Goal: Transaction & Acquisition: Purchase product/service

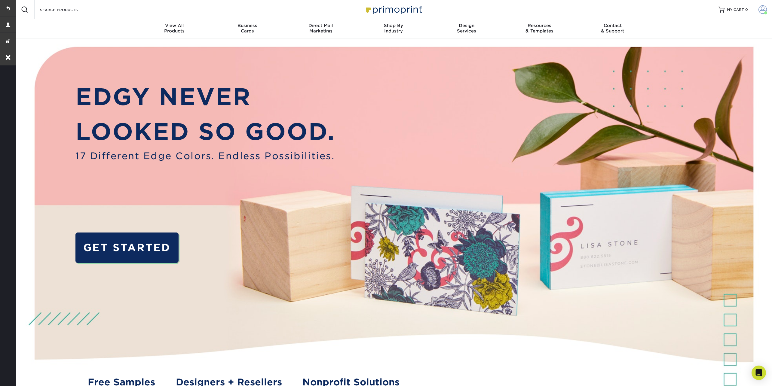
click at [763, 8] on span at bounding box center [763, 9] width 8 height 8
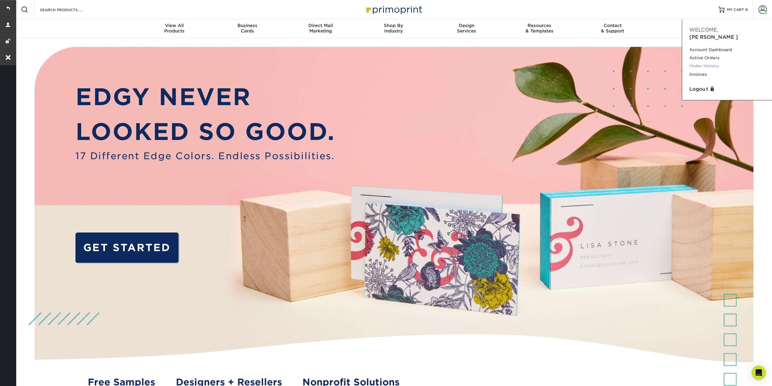
click at [711, 62] on link "Order History" at bounding box center [726, 66] width 75 height 8
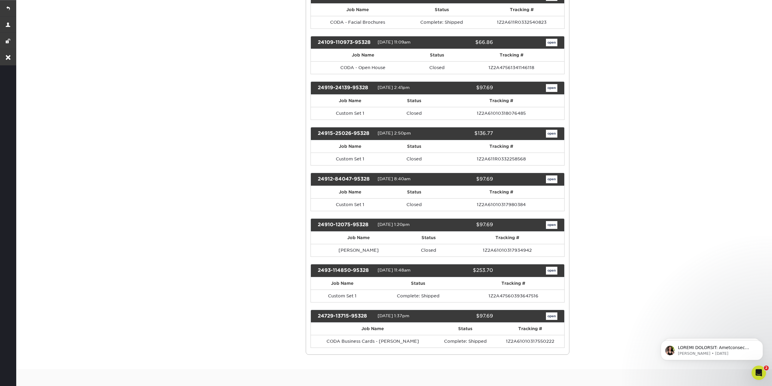
scroll to position [258, 0]
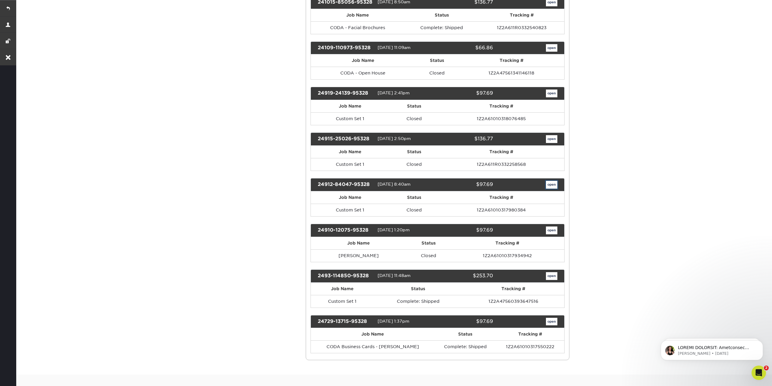
click at [550, 182] on link "open" at bounding box center [551, 185] width 11 height 8
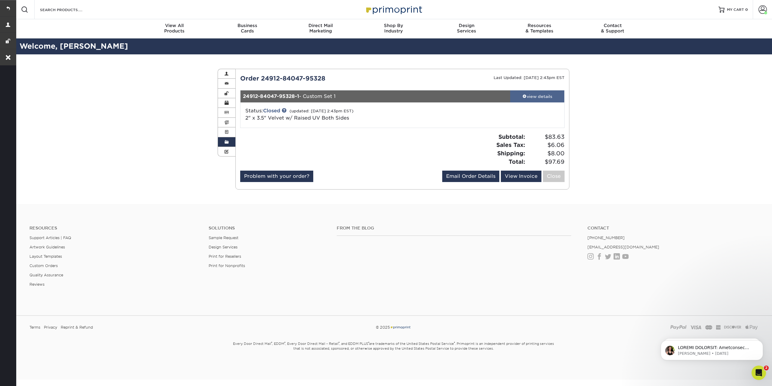
click at [523, 95] on span at bounding box center [525, 96] width 4 height 4
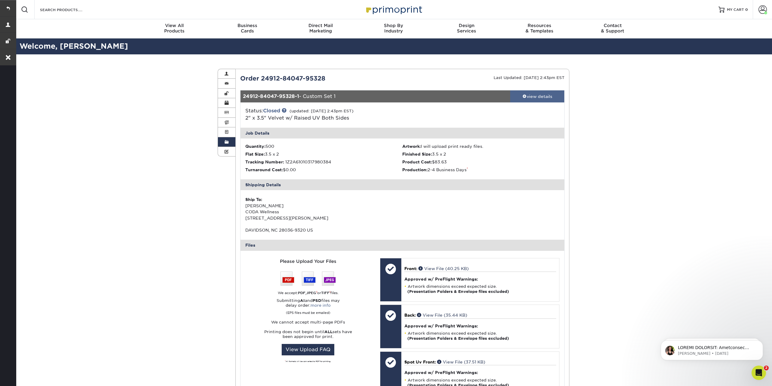
click at [526, 96] on div "view details" at bounding box center [537, 97] width 54 height 6
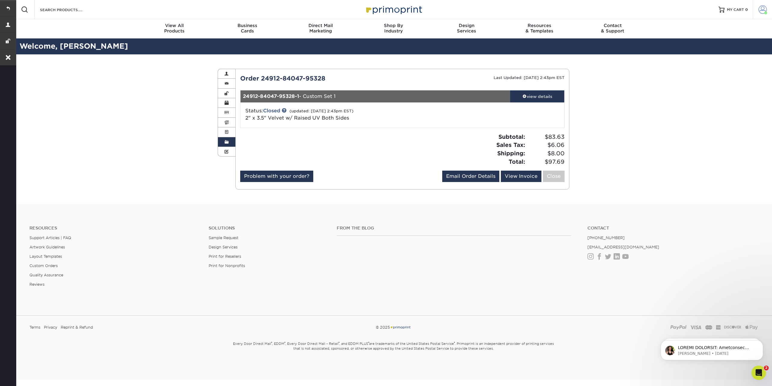
click at [763, 3] on link "Account" at bounding box center [762, 9] width 19 height 19
click at [708, 62] on link "Order History" at bounding box center [726, 66] width 75 height 8
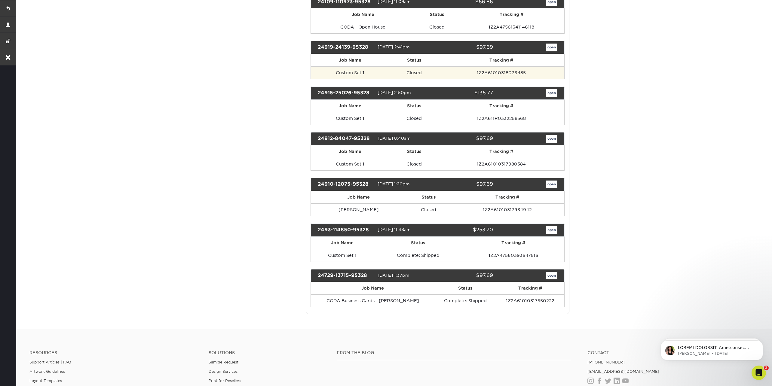
scroll to position [305, 0]
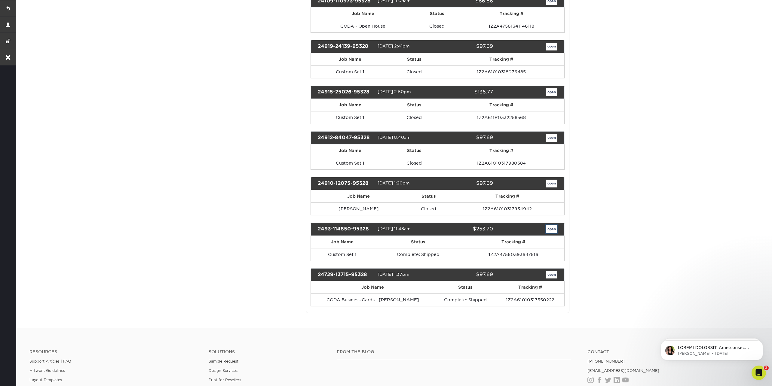
click at [546, 226] on link "open" at bounding box center [551, 230] width 11 height 8
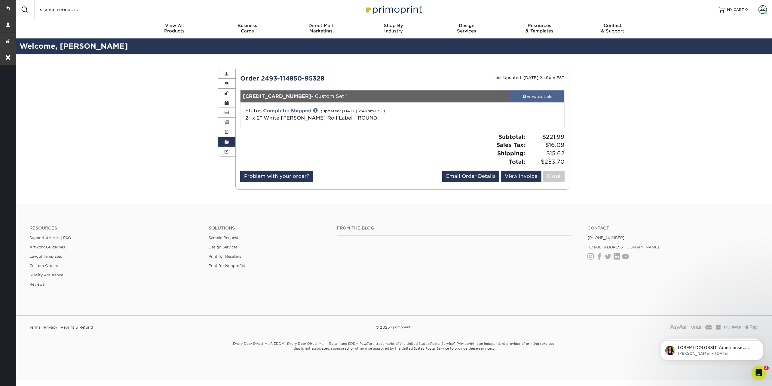
click at [523, 95] on span at bounding box center [525, 96] width 4 height 4
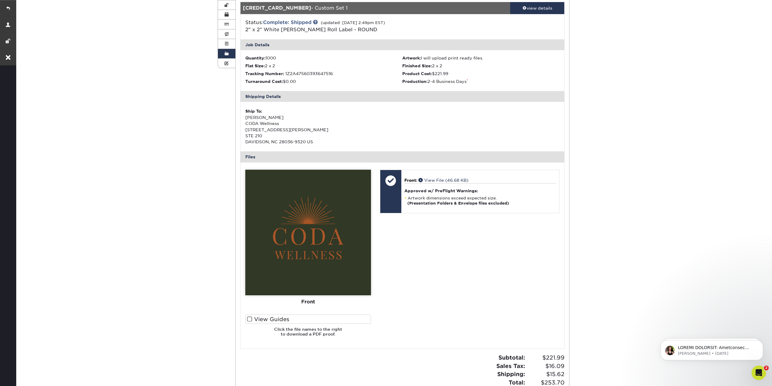
scroll to position [69, 0]
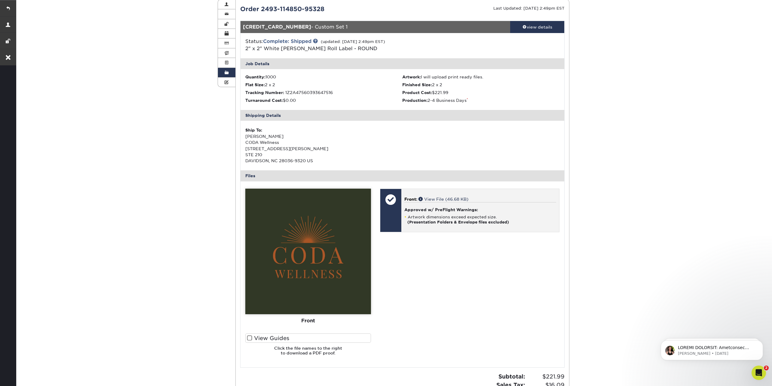
click at [441, 195] on div "Front: View File (46.68 KB) Approved w/ PreFlight Warnings: Artwork dimensions …" at bounding box center [480, 210] width 158 height 43
click at [441, 200] on link "View File (46.68 KB)" at bounding box center [444, 199] width 50 height 5
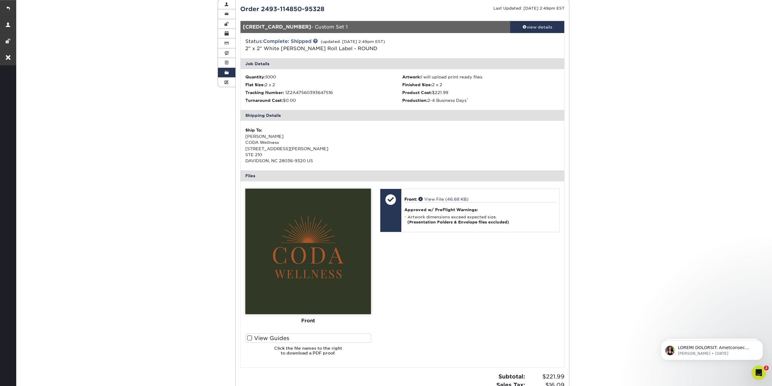
drag, startPoint x: 360, startPoint y: 54, endPoint x: 320, endPoint y: 54, distance: 40.0
click at [320, 54] on div "Status: Complete: Shipped (updated: 09/15/2024 2:49pm EST) 2" x 2" White Bopp R…" at bounding box center [402, 45] width 333 height 25
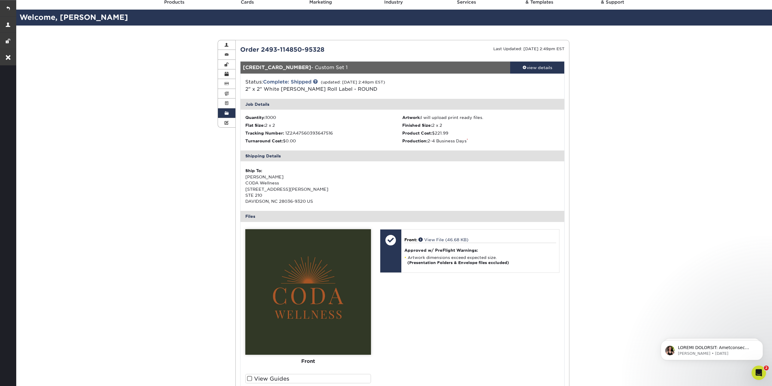
scroll to position [0, 0]
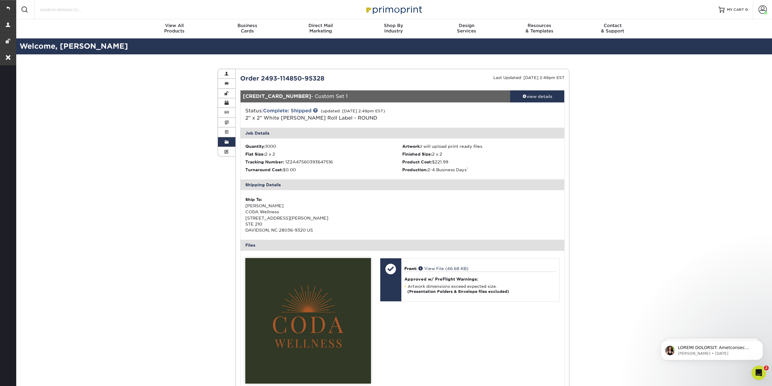
click at [90, 12] on input "Search Products" at bounding box center [68, 9] width 59 height 7
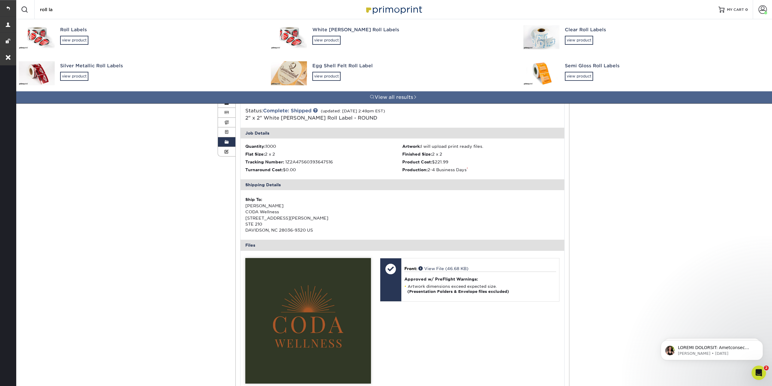
type input "roll lab"
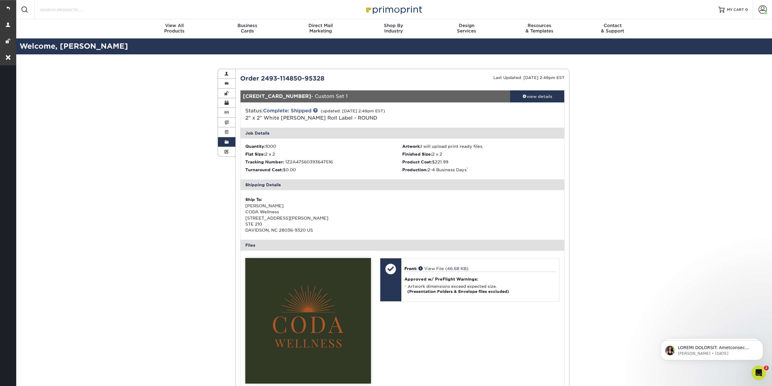
click at [64, 13] on div "Search Products" at bounding box center [66, 9] width 63 height 19
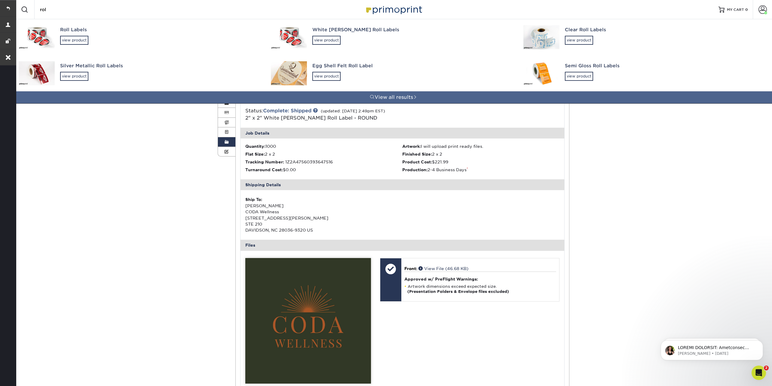
type input "roll"
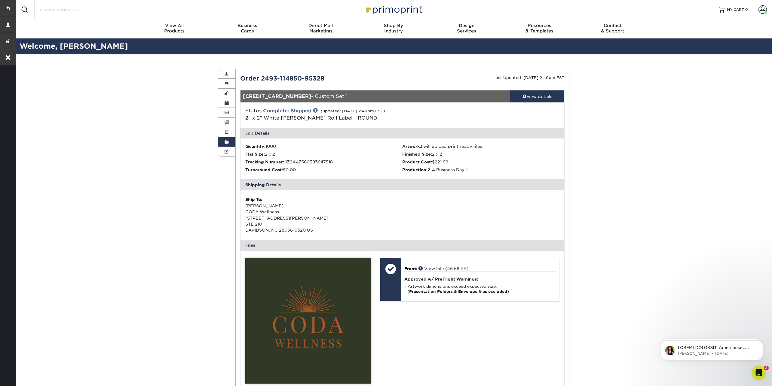
click at [55, 11] on input "Search Products" at bounding box center [68, 9] width 59 height 7
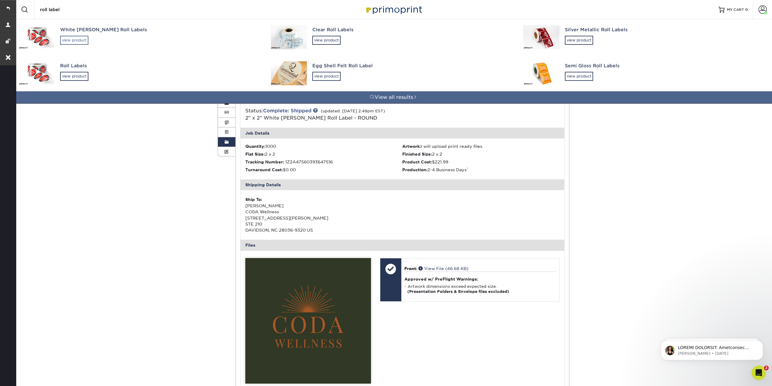
type input "roll label"
click at [77, 39] on div "view product" at bounding box center [74, 40] width 28 height 9
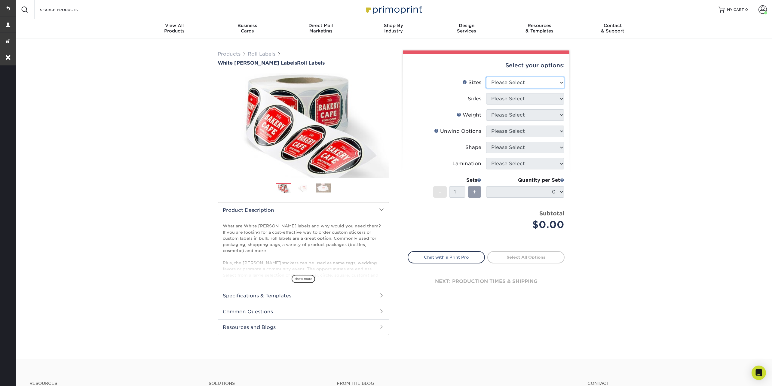
click at [496, 77] on select "Please Select 1" x 1" 1" x 2" 1" x 2.5" 1" x 3" 1.5" x 1.5" 1.5" x 2.5" 1.5" x …" at bounding box center [525, 82] width 78 height 11
select select "2.00x2.00"
click at [486, 77] on select "Please Select 1" x 1" 1" x 2" 1" x 2.5" 1" x 3" 1.5" x 1.5" 1.5" x 2.5" 1.5" x …" at bounding box center [525, 82] width 78 height 11
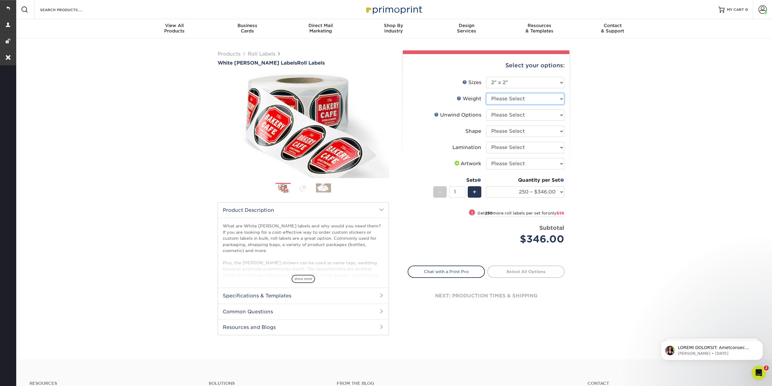
click at [497, 98] on select "Please Select WHBOPP" at bounding box center [525, 98] width 78 height 11
select select "WHBOPP"
click at [486, 93] on select "Please Select WHBOPP" at bounding box center [525, 98] width 78 height 11
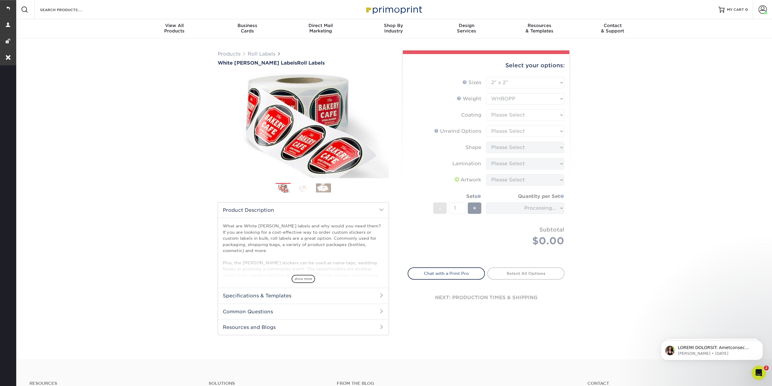
click at [499, 114] on form "Sizes Help Sizes Please Select 1" x 1" 1" x 2" 1" x 2.5" 1" x 3" 1.5" x 1.5" 1.…" at bounding box center [486, 169] width 157 height 184
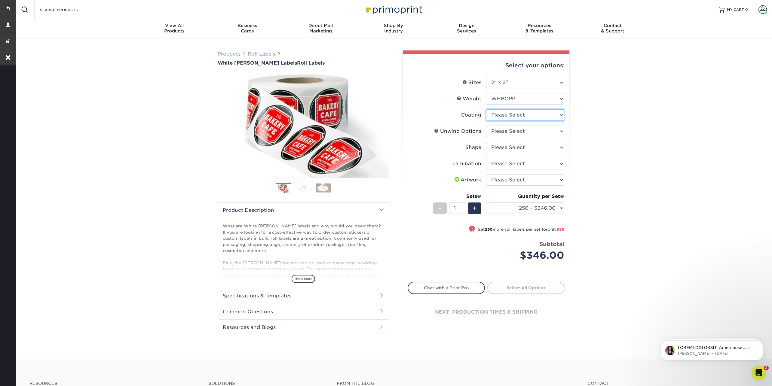
click at [499, 114] on select at bounding box center [525, 114] width 78 height 11
select select "3e7618de-abca-4bda-9f97-8b9129e913d8"
click at [486, 109] on select at bounding box center [525, 114] width 78 height 11
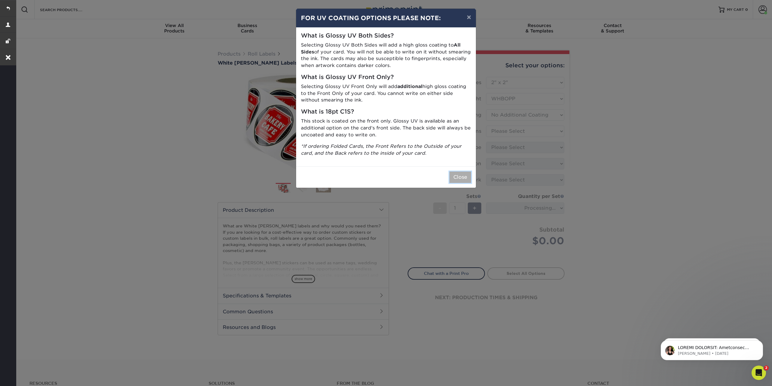
click at [462, 177] on button "Close" at bounding box center [461, 177] width 22 height 11
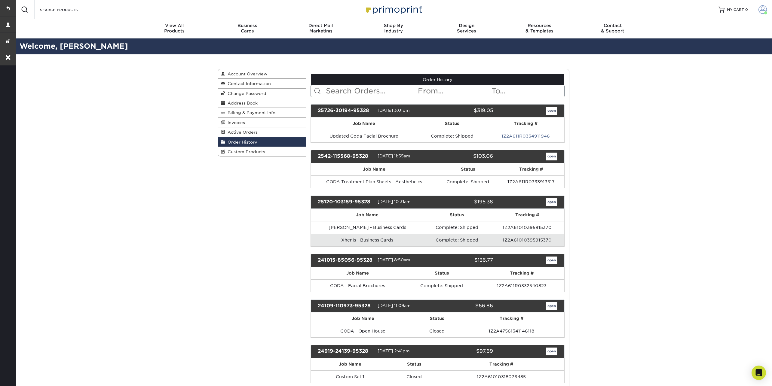
click at [767, 12] on span at bounding box center [765, 12] width 3 height 3
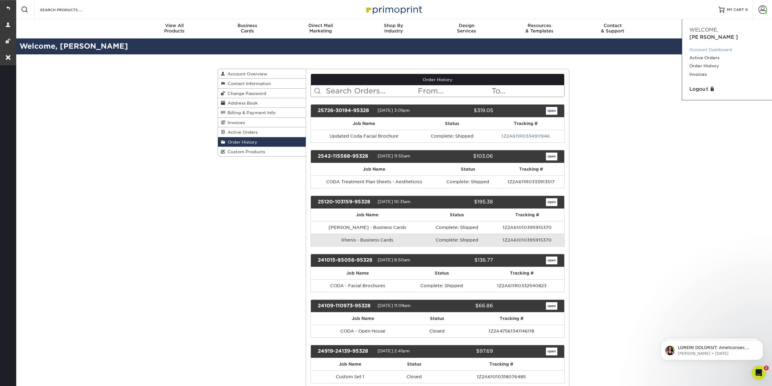
click at [700, 46] on link "Account Dashboard" at bounding box center [726, 50] width 75 height 8
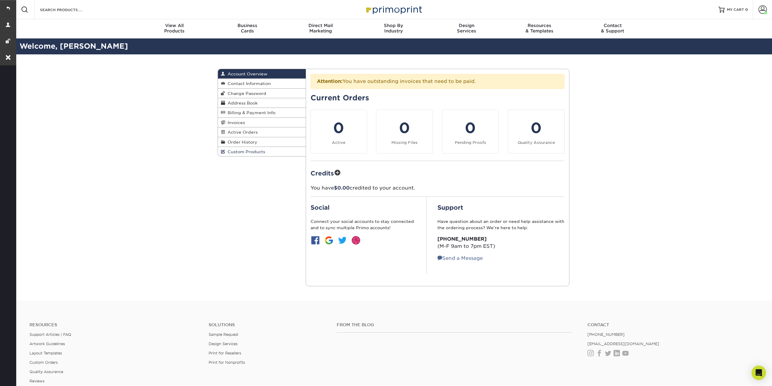
click at [272, 148] on link "Custom Products" at bounding box center [262, 151] width 88 height 9
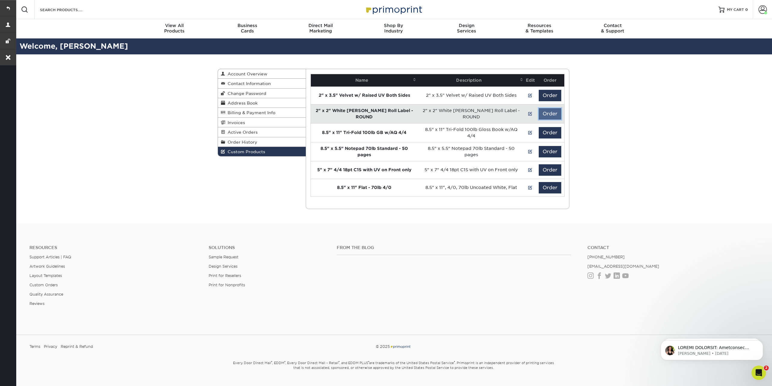
click at [550, 113] on button "Order" at bounding box center [550, 113] width 23 height 11
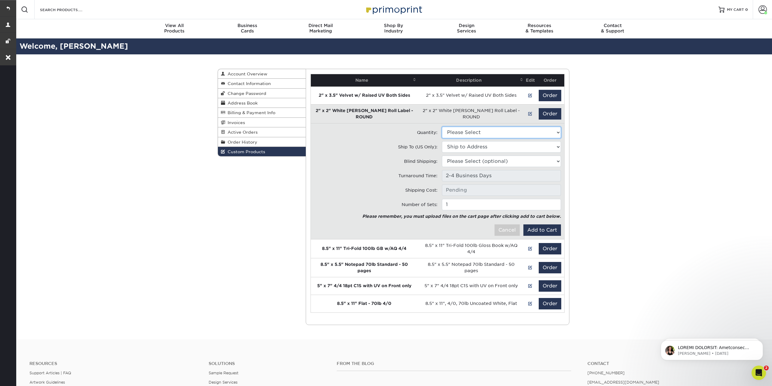
click at [486, 128] on select "Please Select 1000 - $221.99" at bounding box center [501, 132] width 119 height 11
select select "0"
click at [442, 127] on select "Please Select 1000 - $221.99" at bounding box center [501, 132] width 119 height 11
type input "UPS Ground: $15.62"
click at [470, 147] on select "Ship to Address 610 Jetton St, Davidson, NC 10330 Danesway Ln, Cornelius, NC" at bounding box center [501, 146] width 119 height 11
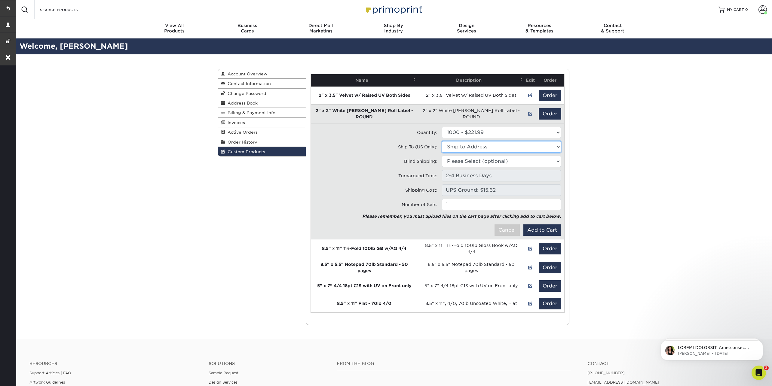
select select "273518"
click at [442, 141] on select "Ship to Address CODA • 610 Jetton St, Davidson, NC Stephenie's House • 10330 Da…" at bounding box center [501, 146] width 119 height 11
click at [466, 162] on select "Please Select (optional) 610 Jetton St, Davidson, NC 10330 Danesway Ln, Corneli…" at bounding box center [501, 161] width 119 height 11
select select "273518"
click at [442, 156] on select "Please Select (optional) CODA • 610 Jetton St, Davidson, NC Stephenie's House •…" at bounding box center [501, 161] width 119 height 11
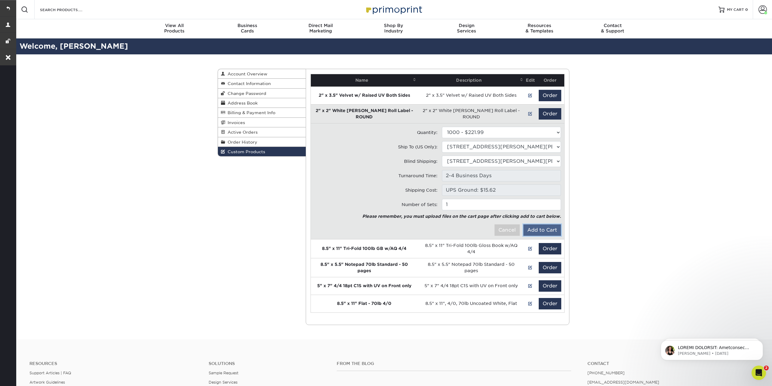
click at [546, 228] on button "Add to Cart" at bounding box center [542, 230] width 38 height 11
click at [538, 229] on button "Add to Cart" at bounding box center [542, 230] width 38 height 11
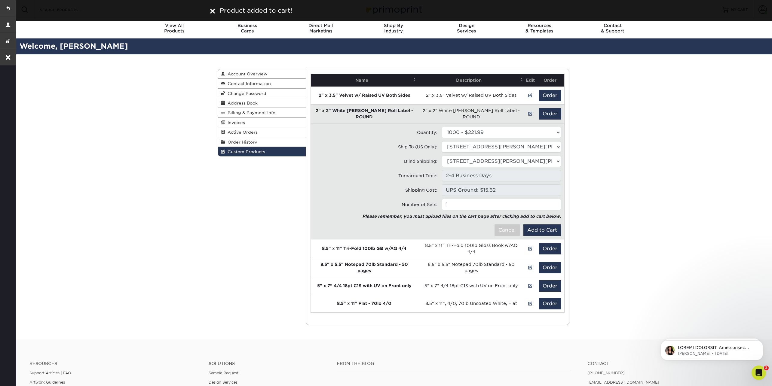
click at [215, 12] on div "Product added to cart!" at bounding box center [386, 10] width 352 height 9
click at [214, 11] on img at bounding box center [212, 11] width 5 height 5
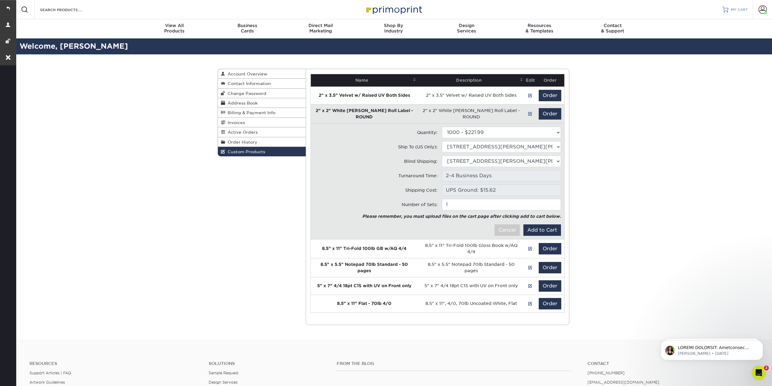
click at [735, 9] on span "MY CART" at bounding box center [739, 9] width 17 height 5
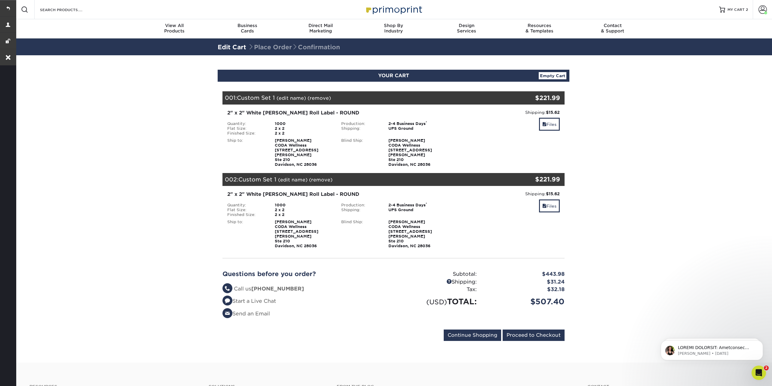
click at [321, 177] on link "(remove)" at bounding box center [320, 180] width 23 height 6
click at [430, 177] on link "Yes" at bounding box center [432, 180] width 8 height 6
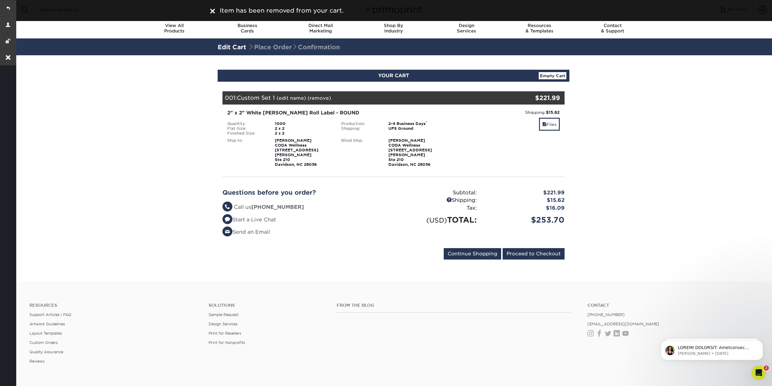
click at [287, 97] on link "(edit name)" at bounding box center [291, 98] width 29 height 6
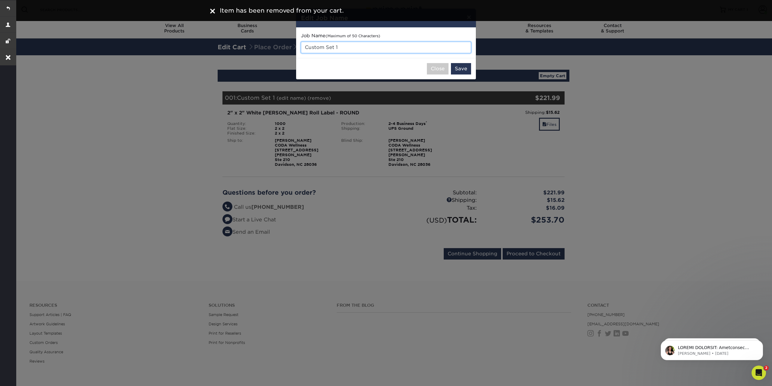
click at [334, 48] on input "Custom Set 1" at bounding box center [386, 47] width 170 height 11
drag, startPoint x: 339, startPoint y: 46, endPoint x: 290, endPoint y: 45, distance: 49.6
click at [290, 45] on div "× Edit Job Name Job Name (Maximum of 50 Characters) Custom Set 1 Close Save" at bounding box center [386, 193] width 772 height 386
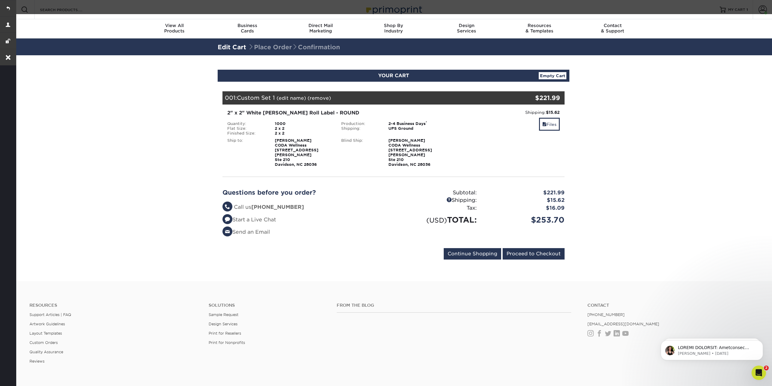
click at [296, 103] on div "001: Custom Set 1 (edit name) (remove) Are you sure you want to remove this pro…" at bounding box center [365, 97] width 285 height 13
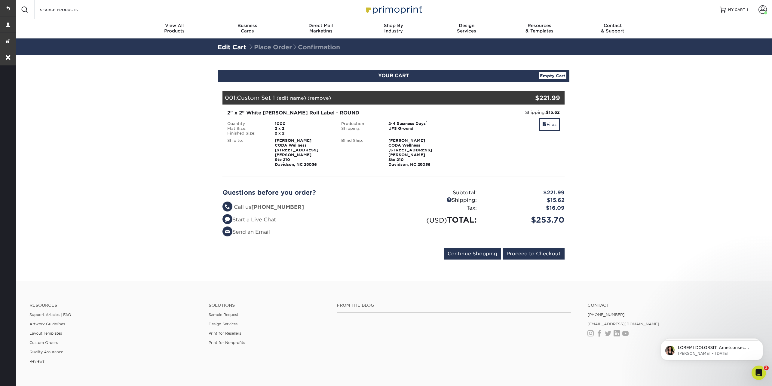
click at [291, 99] on link "(edit name)" at bounding box center [291, 98] width 29 height 6
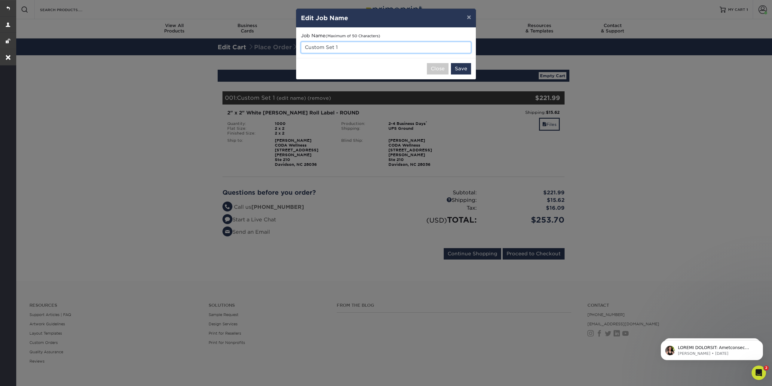
click at [328, 45] on input "Custom Set 1" at bounding box center [386, 47] width 170 height 11
type input "Custom S2et 1"
drag, startPoint x: 348, startPoint y: 49, endPoint x: 279, endPoint y: 49, distance: 69.2
click at [279, 49] on div "× Edit Job Name Job Name (Maximum of 50 Characters) Custom S2et 1 Close Save" at bounding box center [386, 193] width 772 height 386
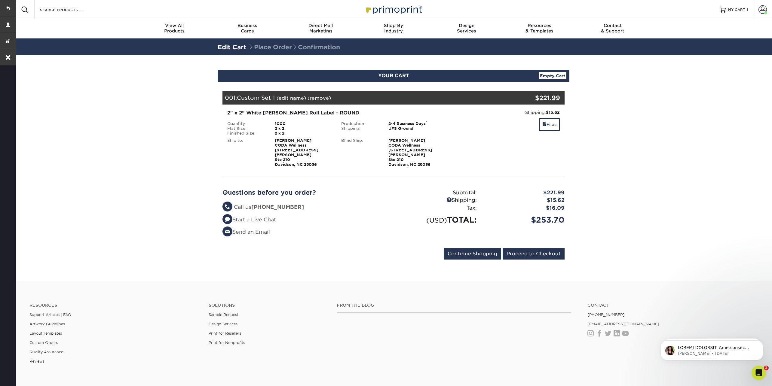
click at [294, 96] on link "(edit name)" at bounding box center [291, 98] width 29 height 6
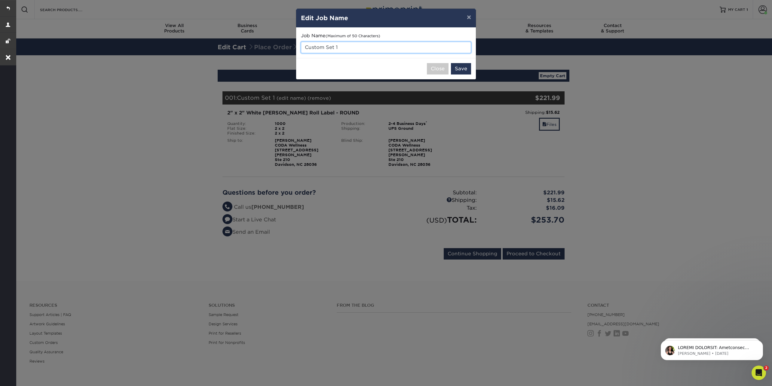
click at [348, 47] on input "Custom Set 1" at bounding box center [386, 47] width 170 height 11
type input "C"
type input "2" x 2" [PERSON_NAME] Roll Label"
click at [460, 69] on button "Save" at bounding box center [461, 68] width 20 height 11
